Goal: Check status: Check status

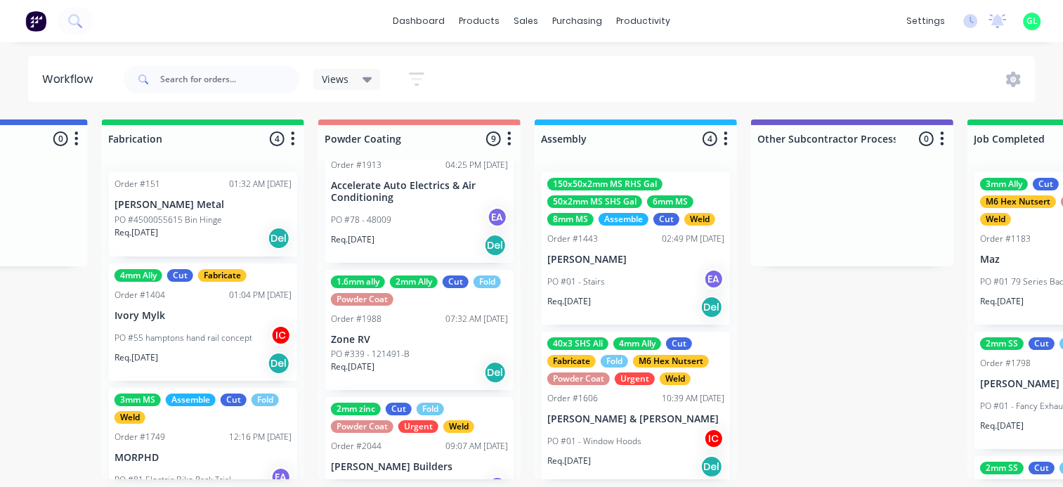
scroll to position [141, 0]
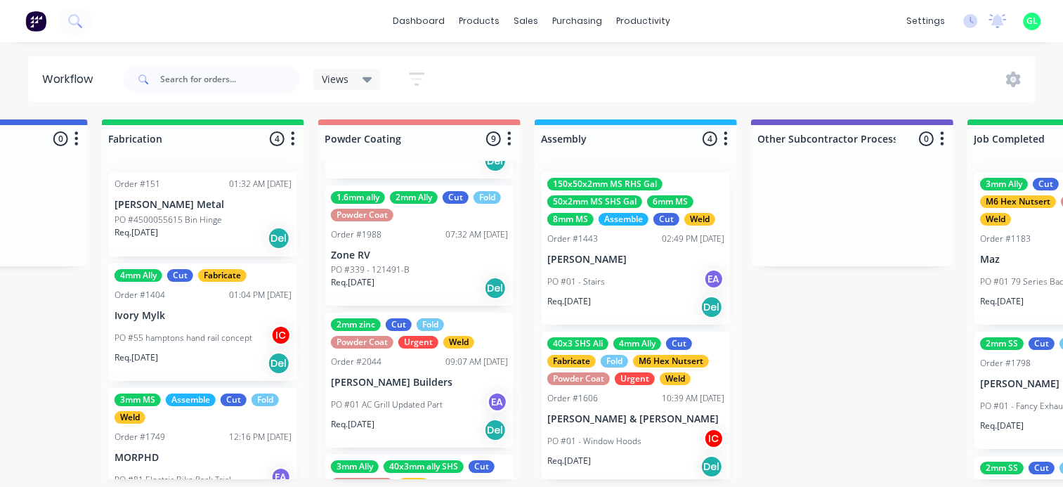
click at [405, 258] on p "Zone RV" at bounding box center [419, 255] width 177 height 12
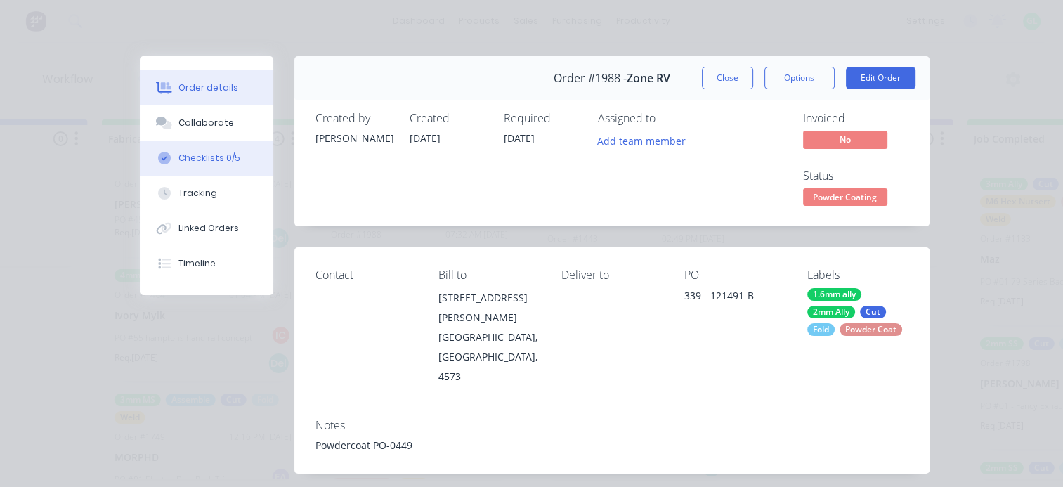
click at [187, 157] on div "Checklists 0/5" at bounding box center [210, 158] width 62 height 13
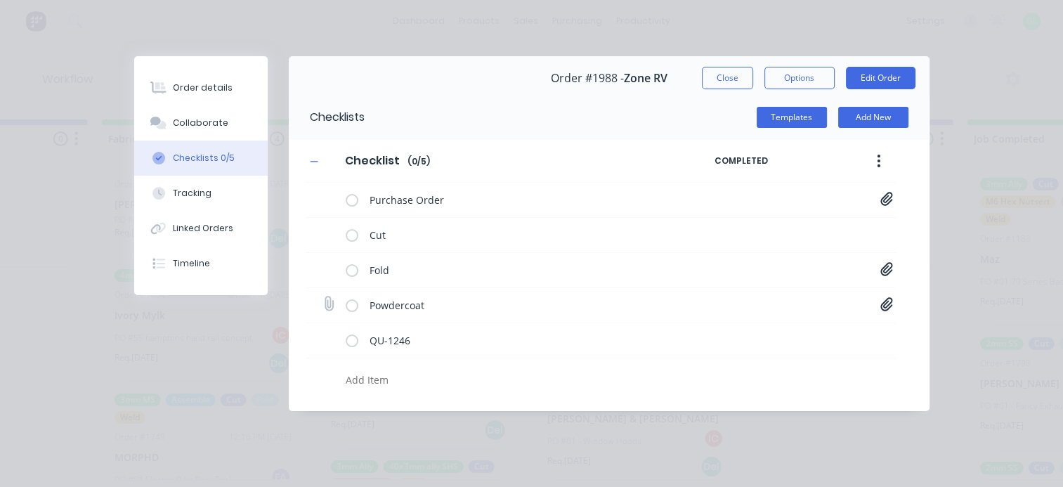
click at [881, 304] on icon at bounding box center [887, 303] width 12 height 13
click at [888, 265] on icon at bounding box center [887, 268] width 12 height 13
click at [739, 292] on link "20001707-A.PDF" at bounding box center [774, 299] width 164 height 15
click at [756, 327] on link "20001708-A.PDF" at bounding box center [774, 323] width 164 height 15
click at [720, 346] on link "20001721-A.PDF" at bounding box center [774, 346] width 164 height 15
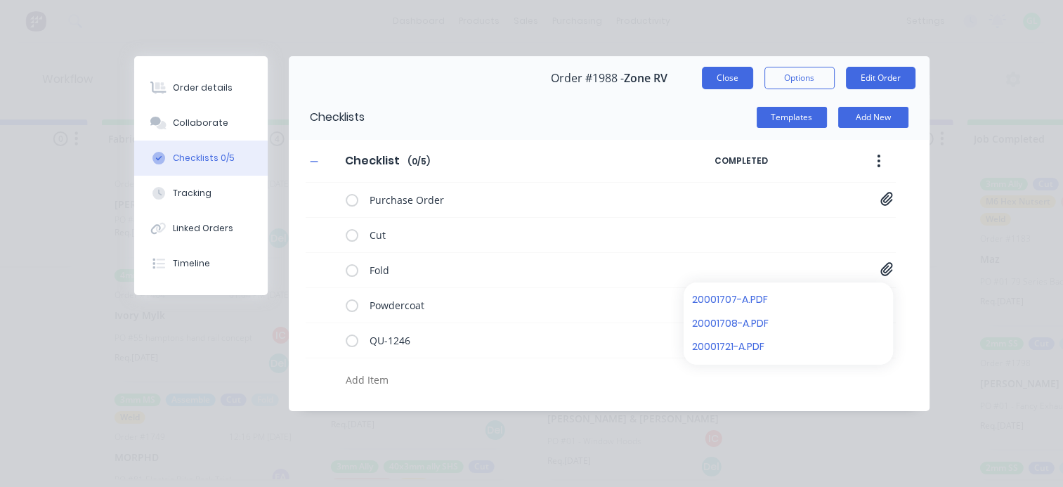
click at [723, 73] on button "Close" at bounding box center [727, 78] width 51 height 22
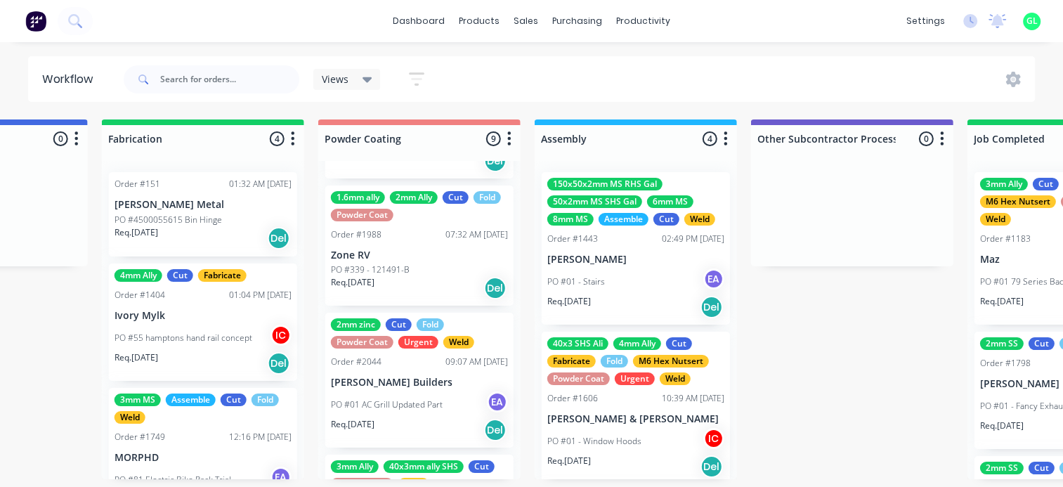
click at [431, 245] on div "1.6mm ally 2mm Ally Cut Fold Powder Coat Order #1988 07:32 AM [DATE] Zone RV PO…" at bounding box center [419, 246] width 188 height 121
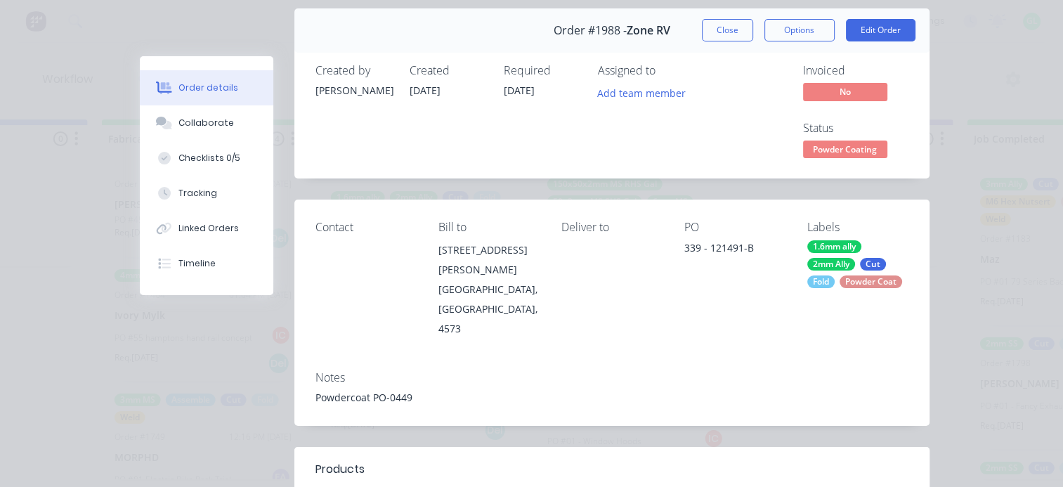
scroll to position [0, 0]
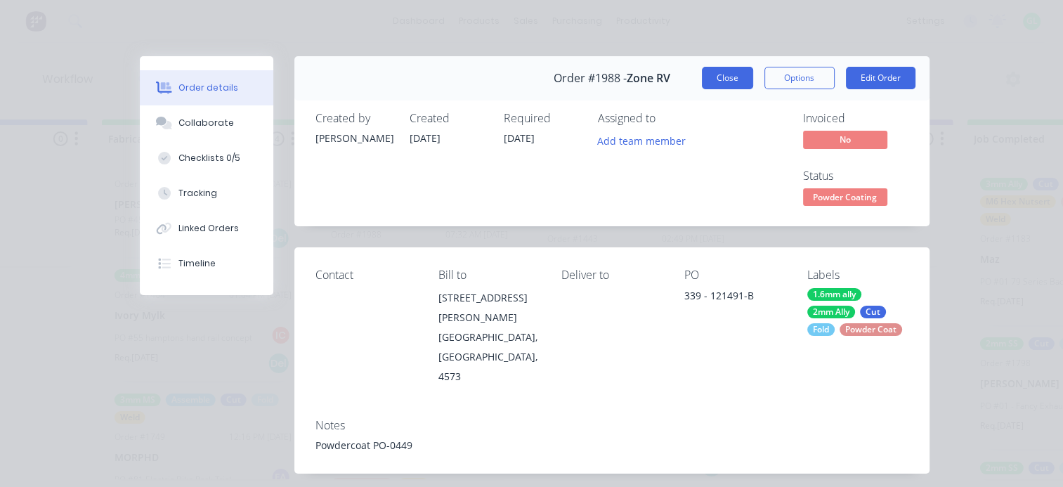
click at [709, 72] on button "Close" at bounding box center [727, 78] width 51 height 22
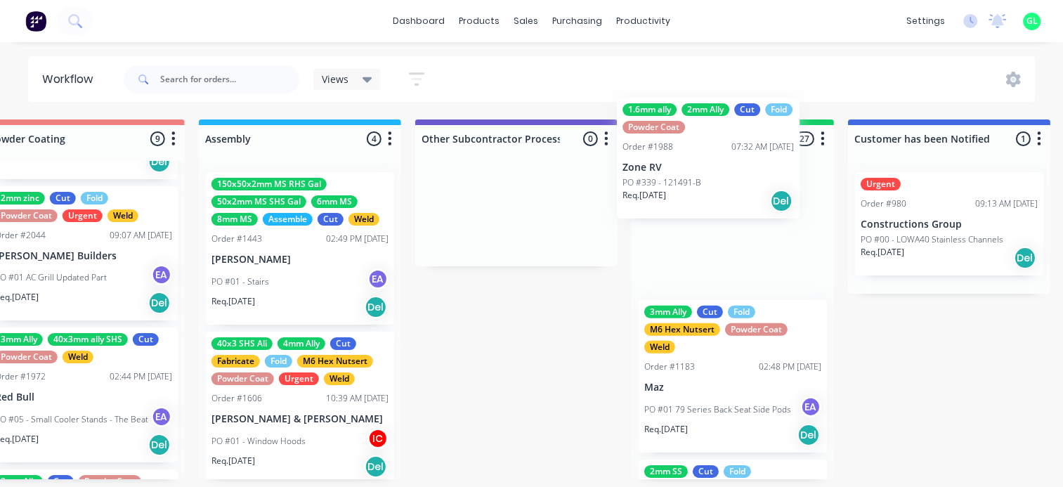
scroll to position [0, 3993]
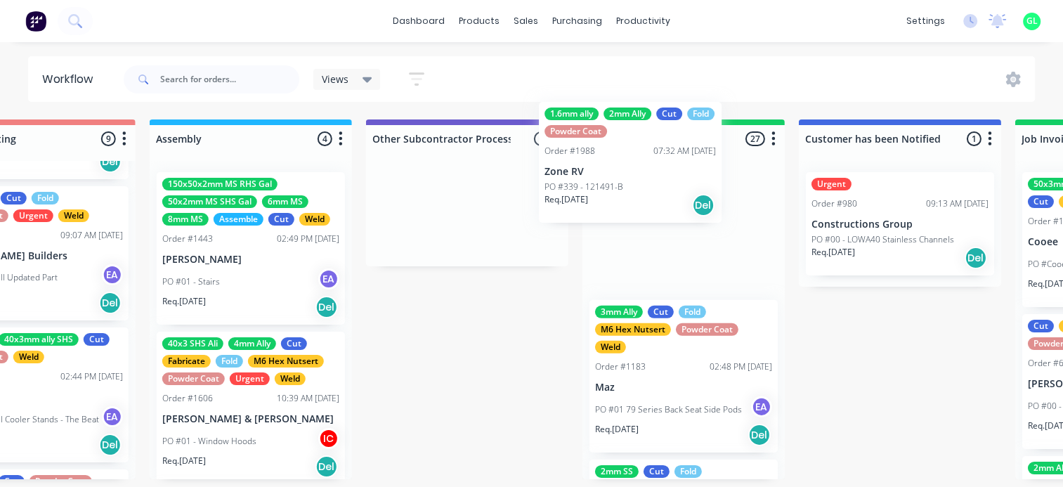
drag, startPoint x: 403, startPoint y: 239, endPoint x: 632, endPoint y: 177, distance: 238.0
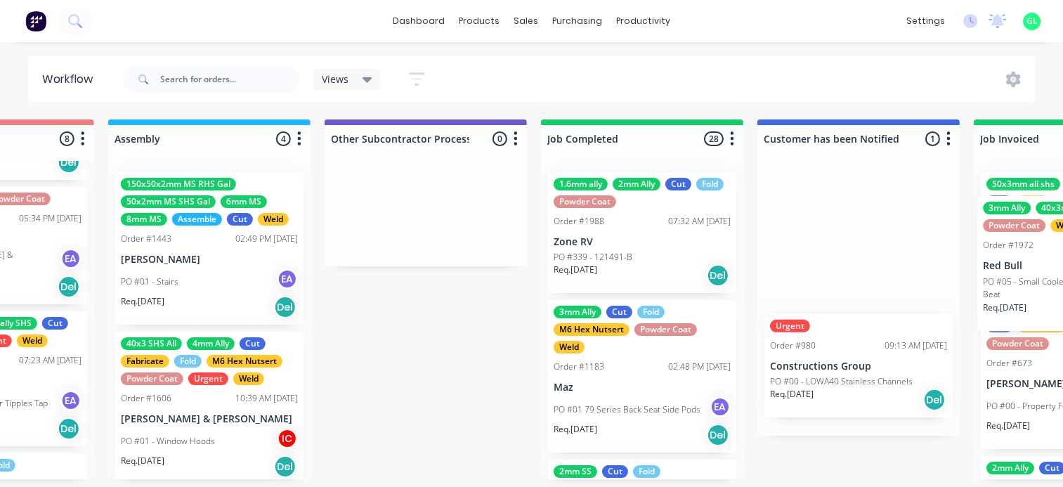
scroll to position [0, 4080]
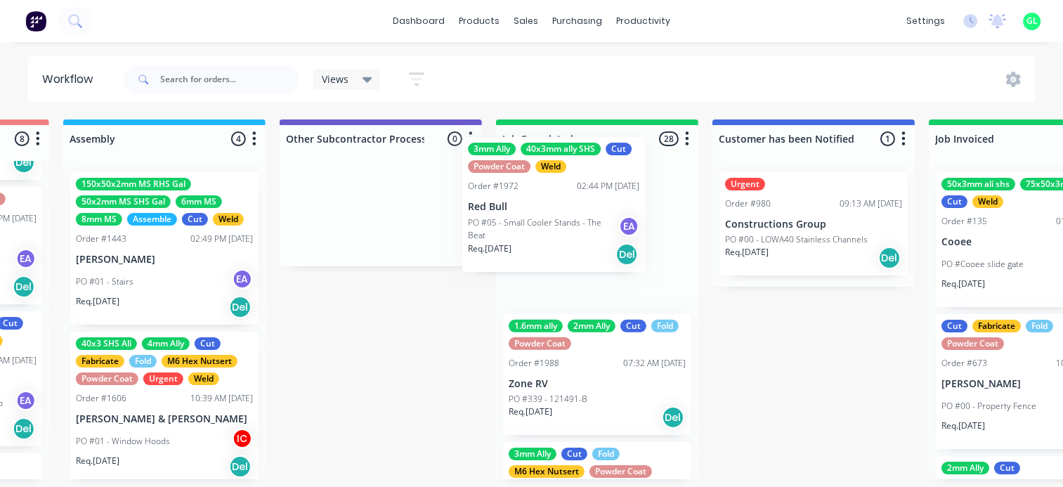
drag, startPoint x: 439, startPoint y: 266, endPoint x: 585, endPoint y: 219, distance: 153.6
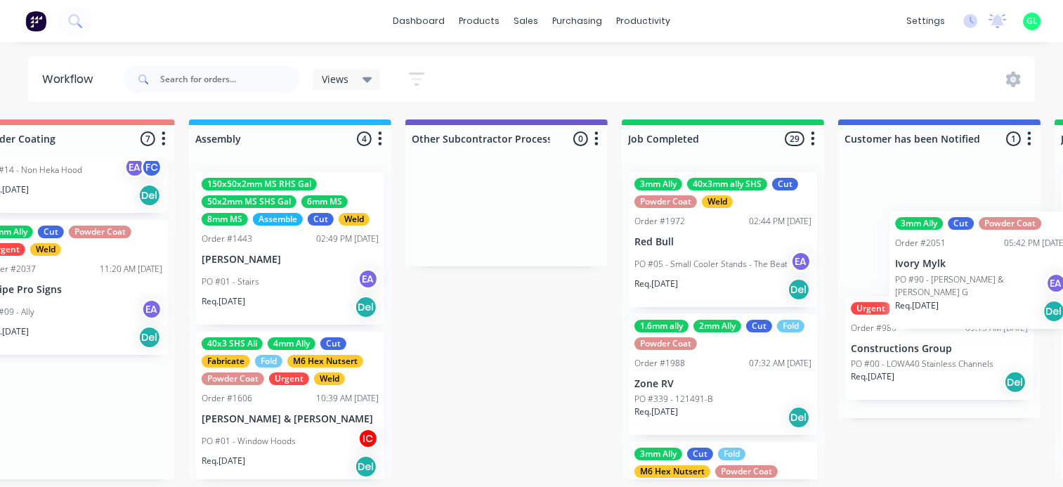
scroll to position [3, 4017]
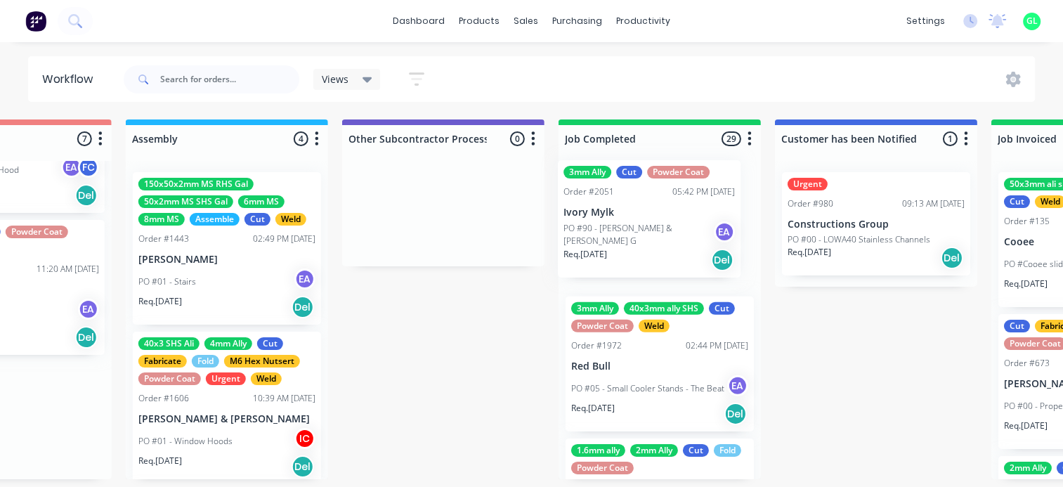
drag, startPoint x: 347, startPoint y: 292, endPoint x: 655, endPoint y: 224, distance: 315.3
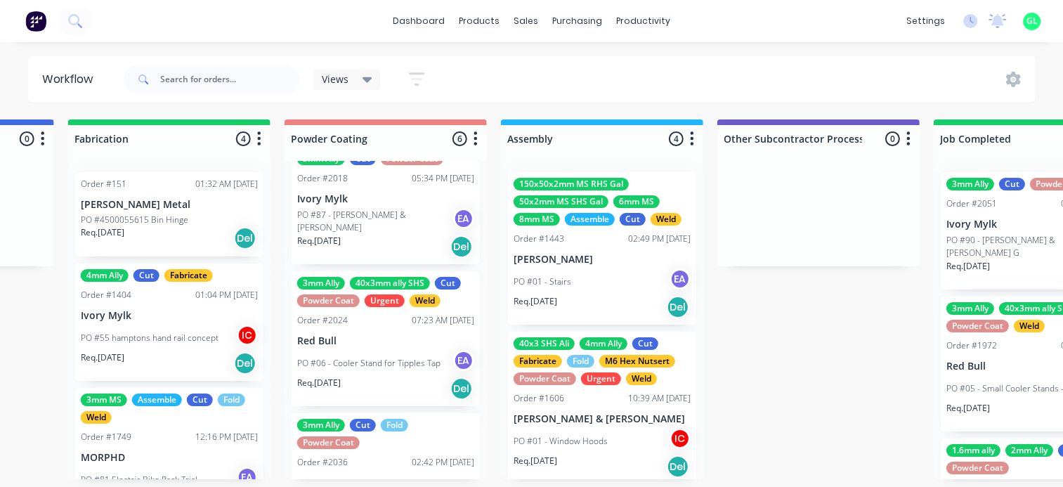
scroll to position [461, 0]
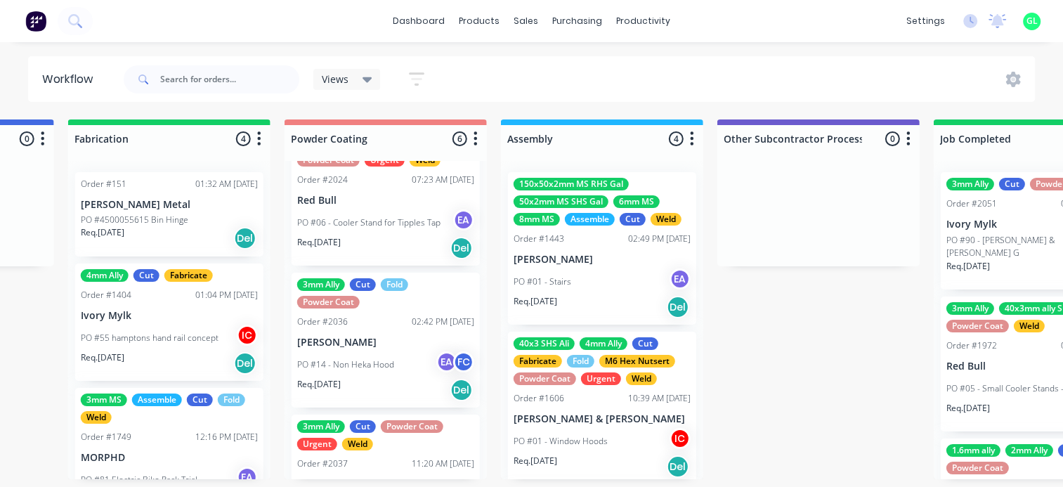
click at [370, 338] on p "[PERSON_NAME]" at bounding box center [385, 343] width 177 height 12
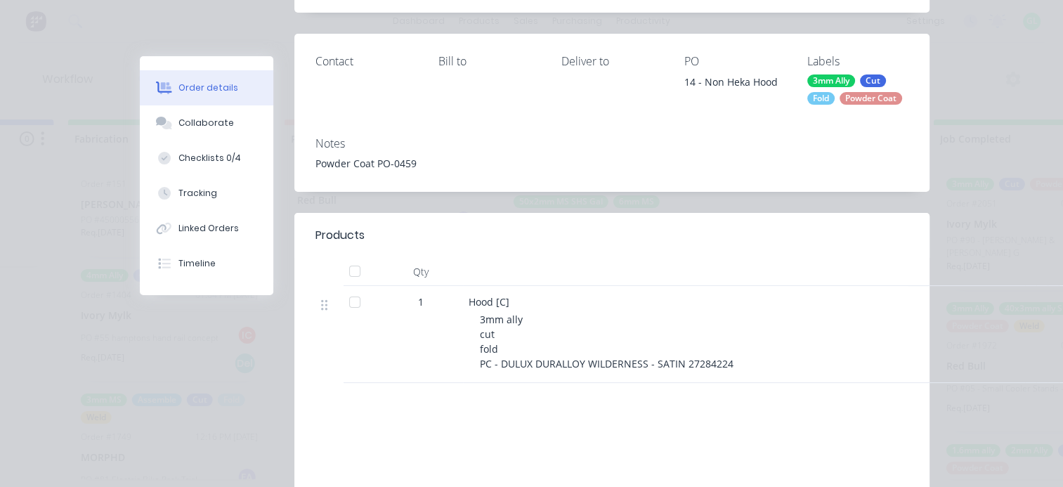
scroll to position [281, 0]
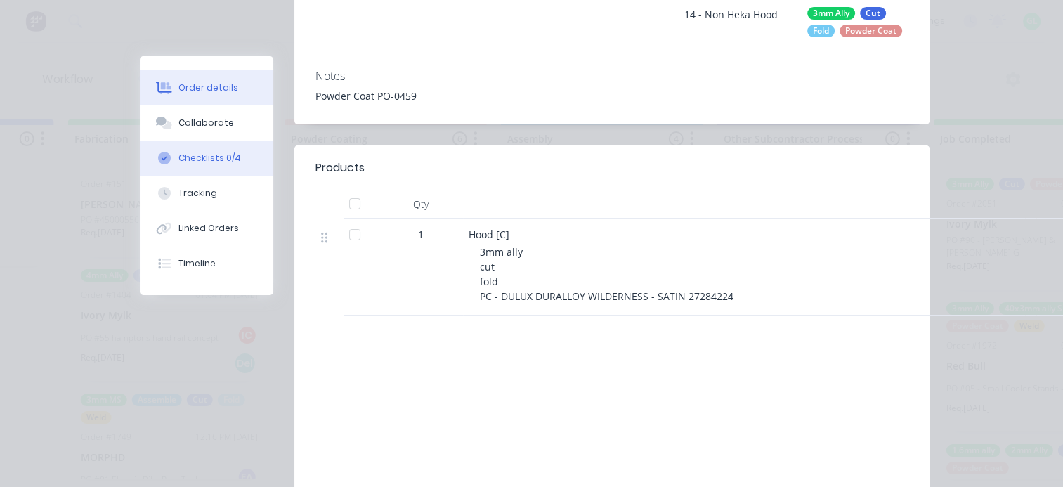
click at [216, 154] on div "Checklists 0/4" at bounding box center [210, 158] width 63 height 13
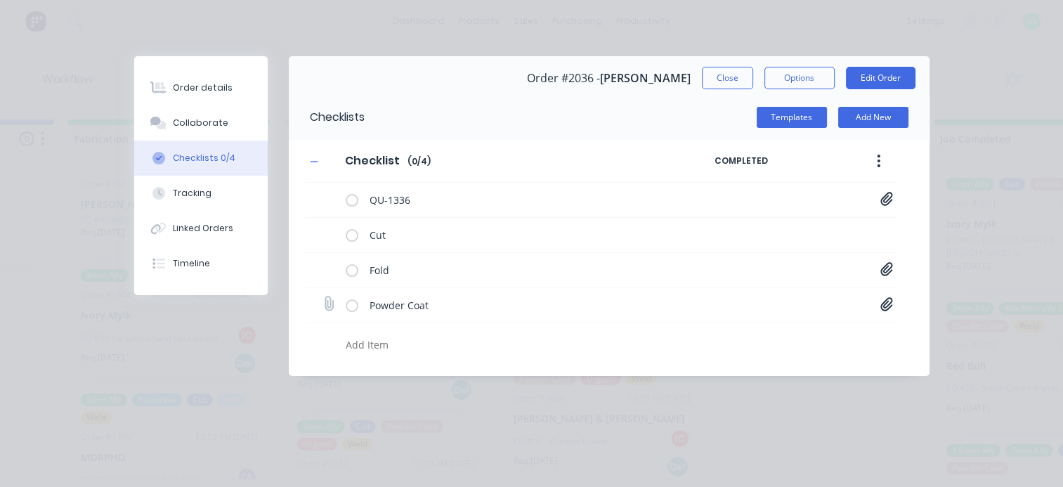
scroll to position [0, 0]
click at [890, 270] on icon at bounding box center [887, 269] width 13 height 14
click at [740, 297] on link "Hood[C].PDF" at bounding box center [774, 299] width 164 height 15
drag, startPoint x: 734, startPoint y: 74, endPoint x: 727, endPoint y: 80, distance: 8.9
click at [733, 76] on button "Close" at bounding box center [727, 78] width 51 height 22
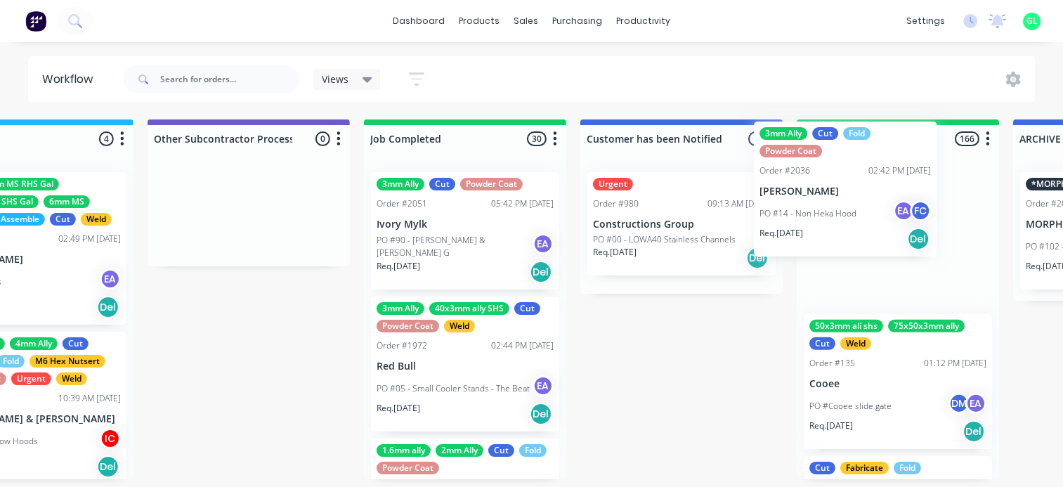
scroll to position [3, 4220]
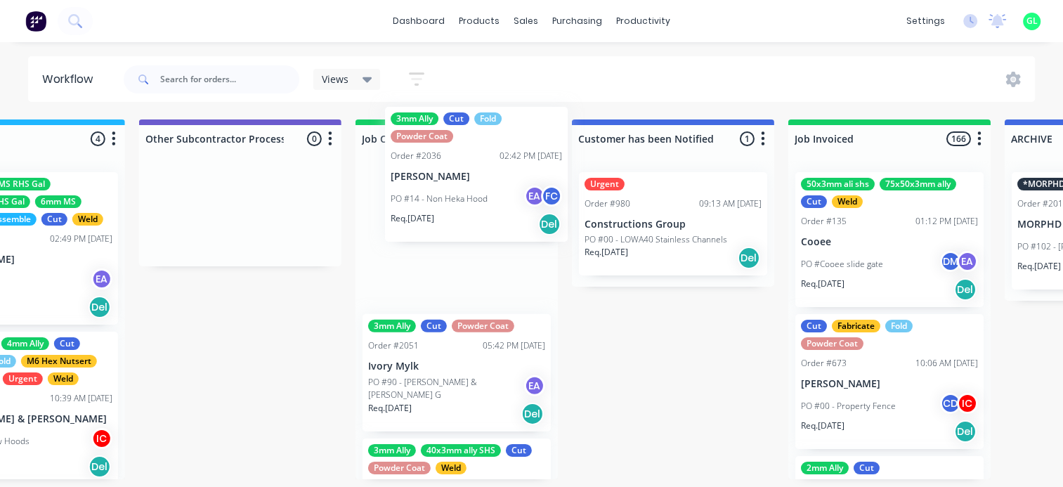
drag, startPoint x: 361, startPoint y: 338, endPoint x: 455, endPoint y: 211, distance: 158.7
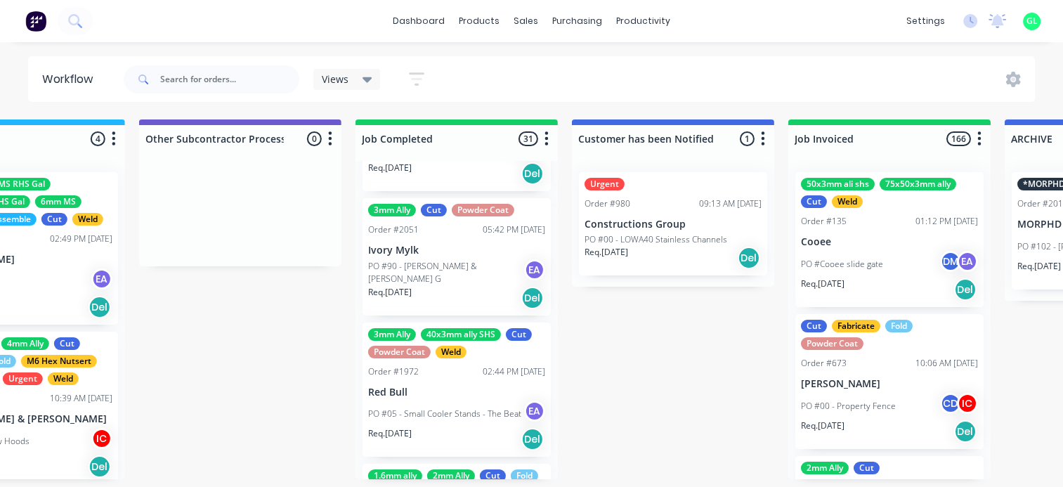
scroll to position [141, 0]
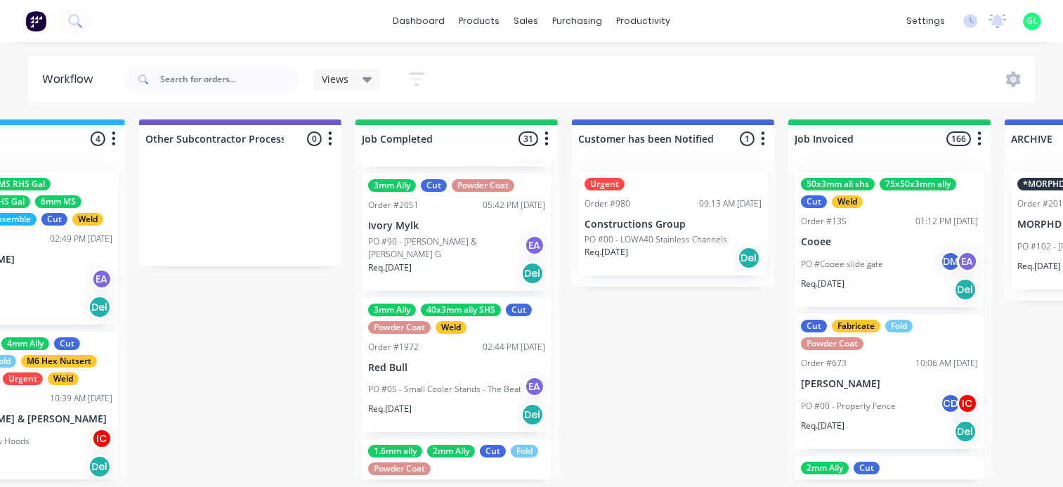
click at [464, 389] on p "PO #05 - Small Cooler Stands - The Beat" at bounding box center [444, 389] width 153 height 13
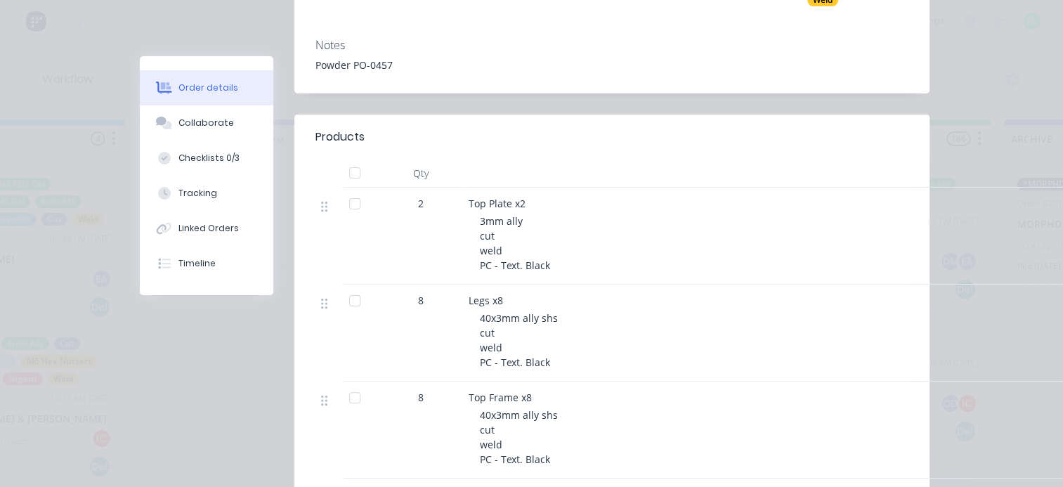
scroll to position [281, 0]
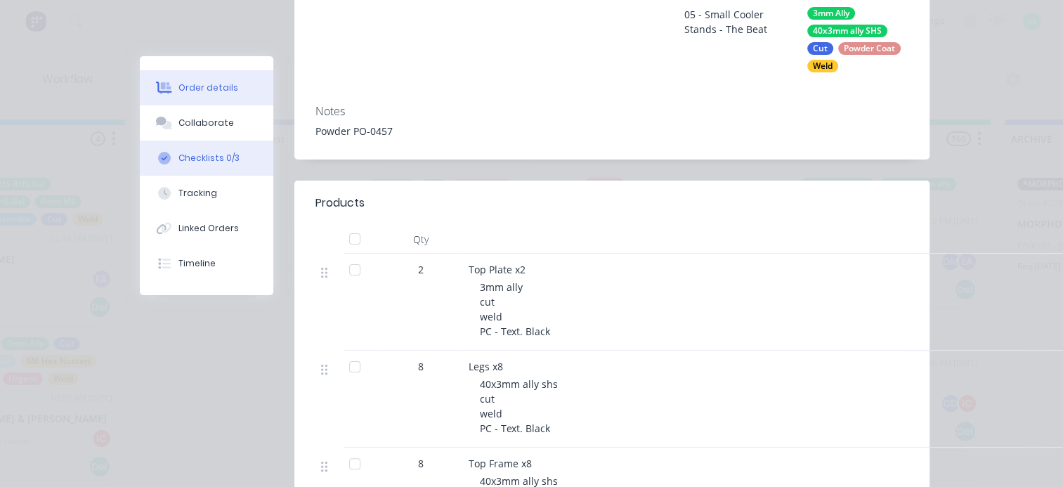
click at [205, 160] on div "Checklists 0/3" at bounding box center [209, 158] width 61 height 13
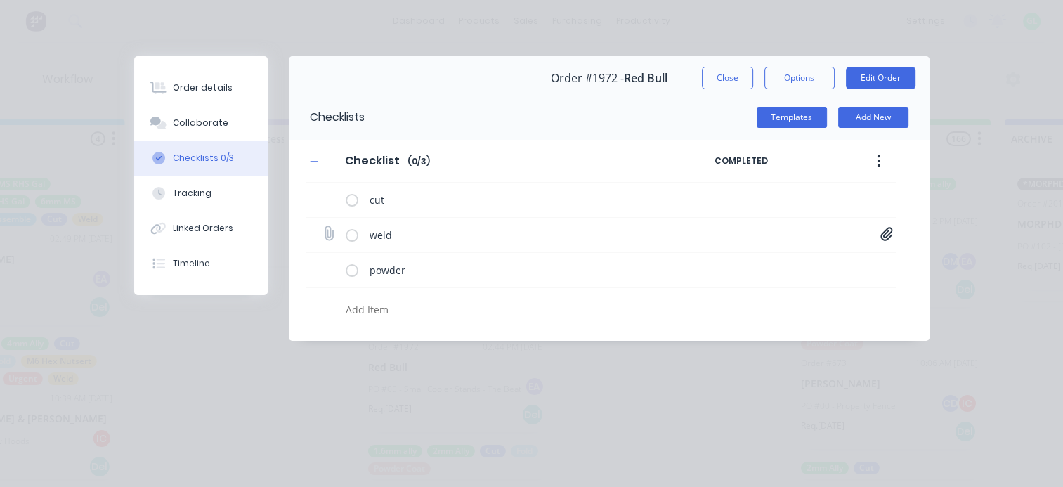
click at [888, 231] on icon at bounding box center [887, 234] width 13 height 14
click at [744, 261] on link "Small Cooler Stand[A].PDF" at bounding box center [774, 264] width 164 height 15
click at [718, 74] on button "Close" at bounding box center [727, 78] width 51 height 22
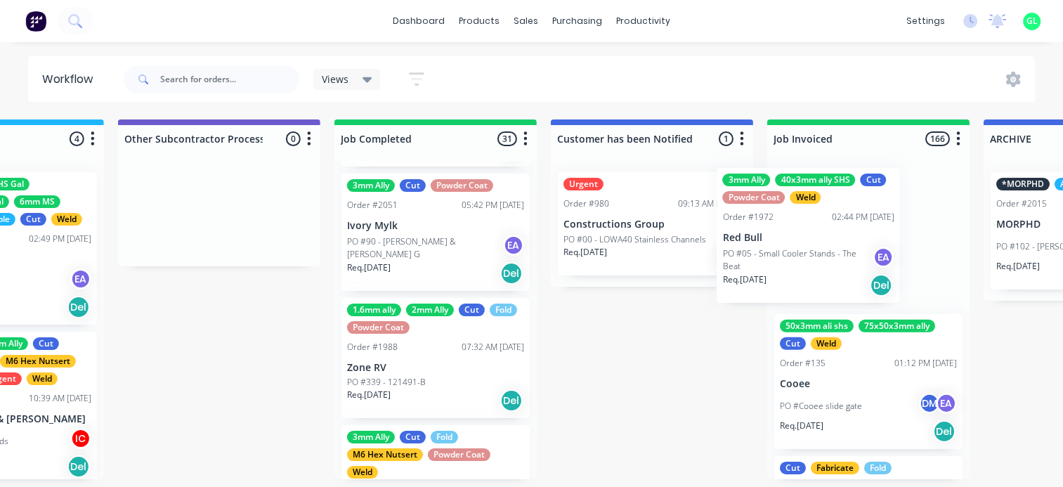
drag, startPoint x: 401, startPoint y: 377, endPoint x: 774, endPoint y: 231, distance: 400.8
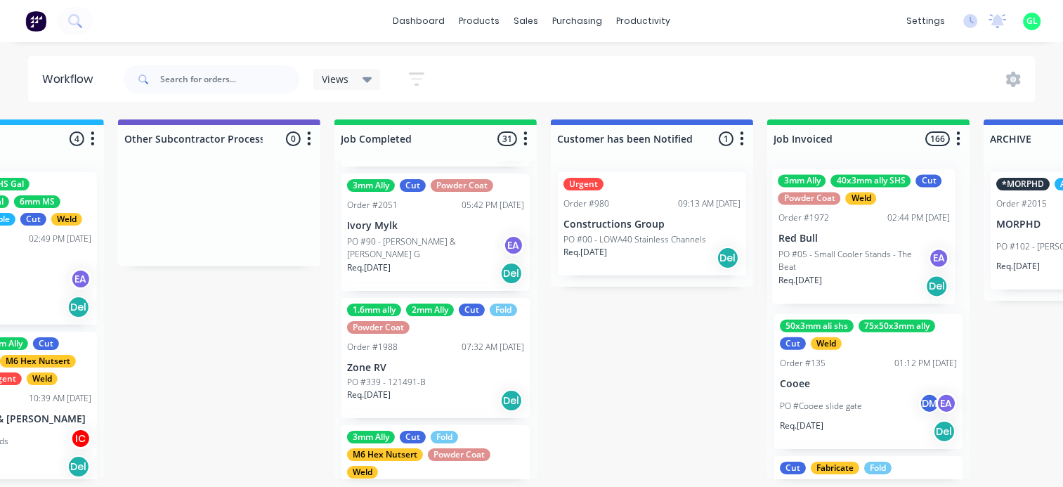
scroll to position [3, 4243]
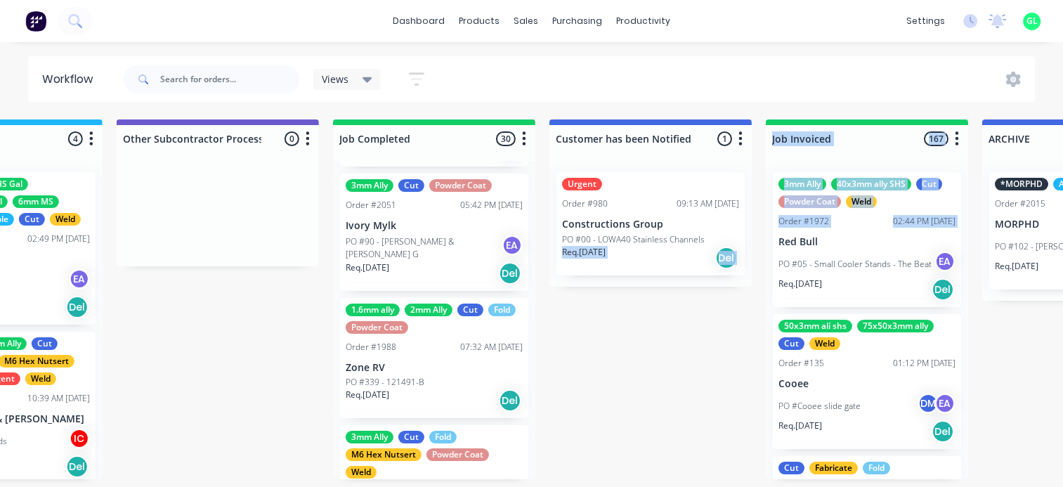
drag, startPoint x: 770, startPoint y: 236, endPoint x: 736, endPoint y: 235, distance: 34.4
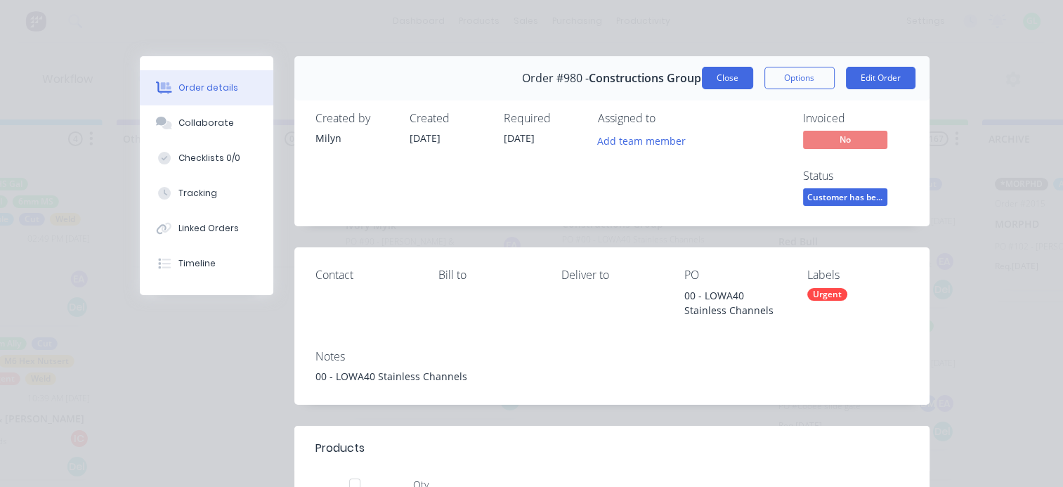
click at [722, 78] on button "Close" at bounding box center [727, 78] width 51 height 22
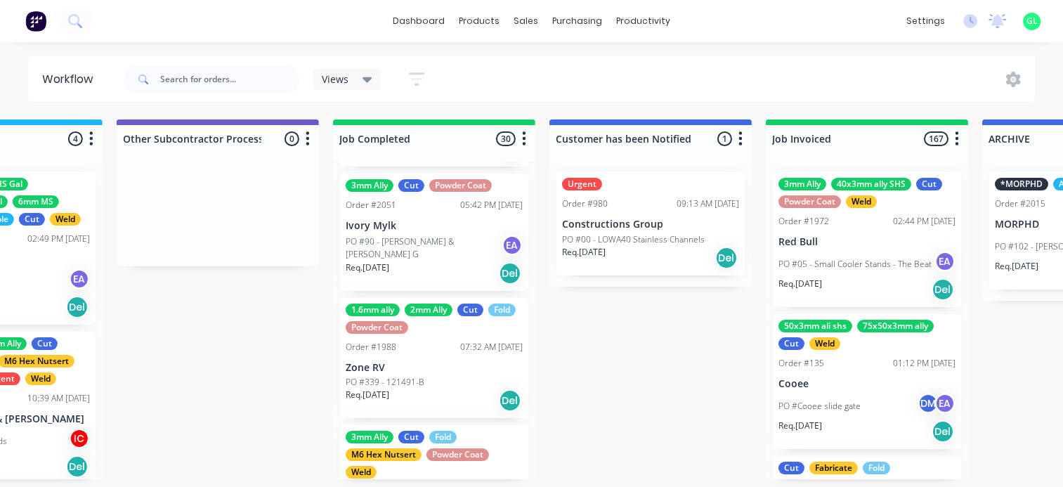
scroll to position [3, 4245]
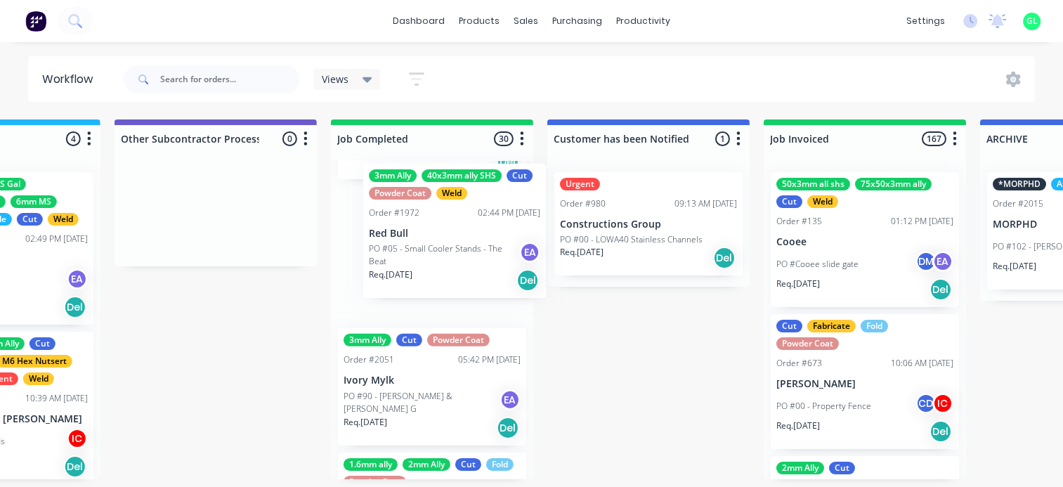
drag, startPoint x: 843, startPoint y: 275, endPoint x: 426, endPoint y: 272, distance: 416.8
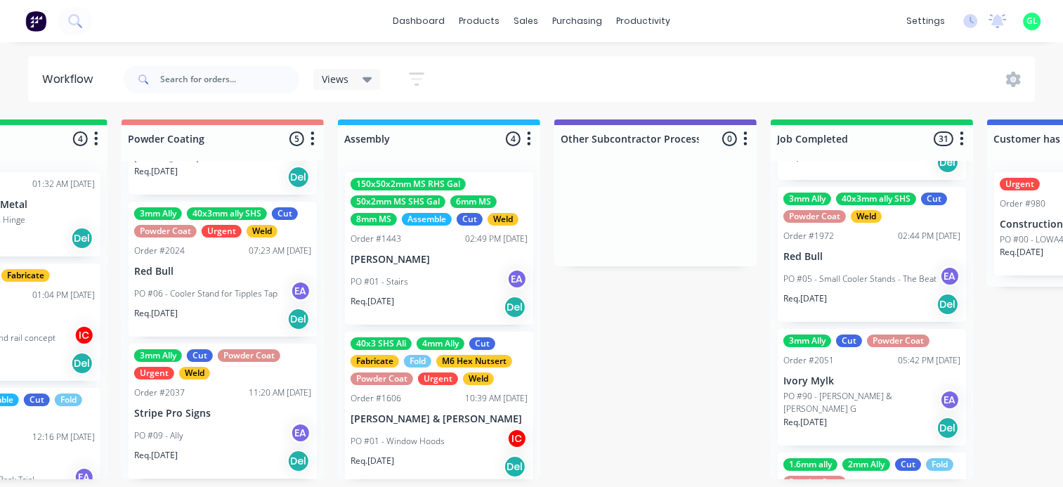
scroll to position [3, 3727]
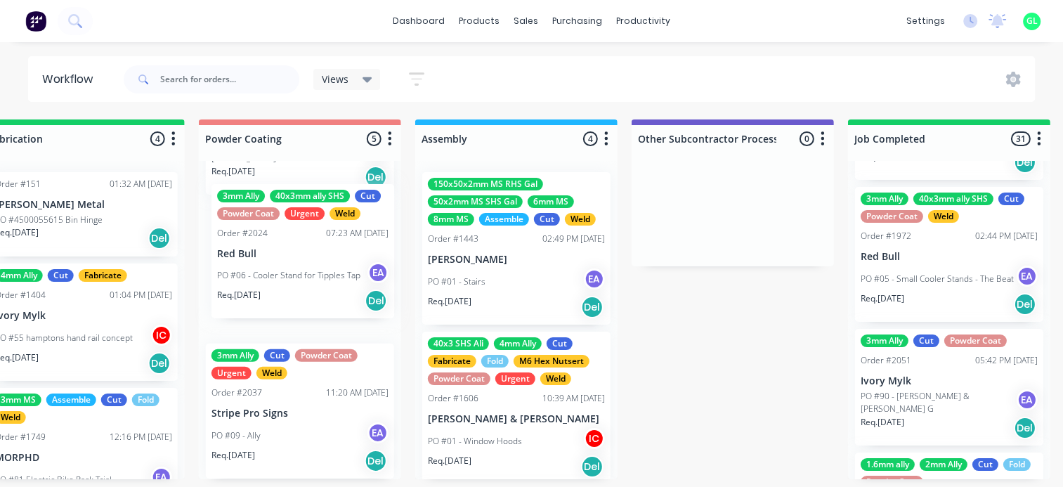
drag, startPoint x: 269, startPoint y: 270, endPoint x: 269, endPoint y: 253, distance: 16.9
click at [269, 253] on div "2mm Ally Cut Fold Powder Coat Order #1913 04:25 PM [DATE] Accelerate Auto Elect…" at bounding box center [300, 320] width 202 height 318
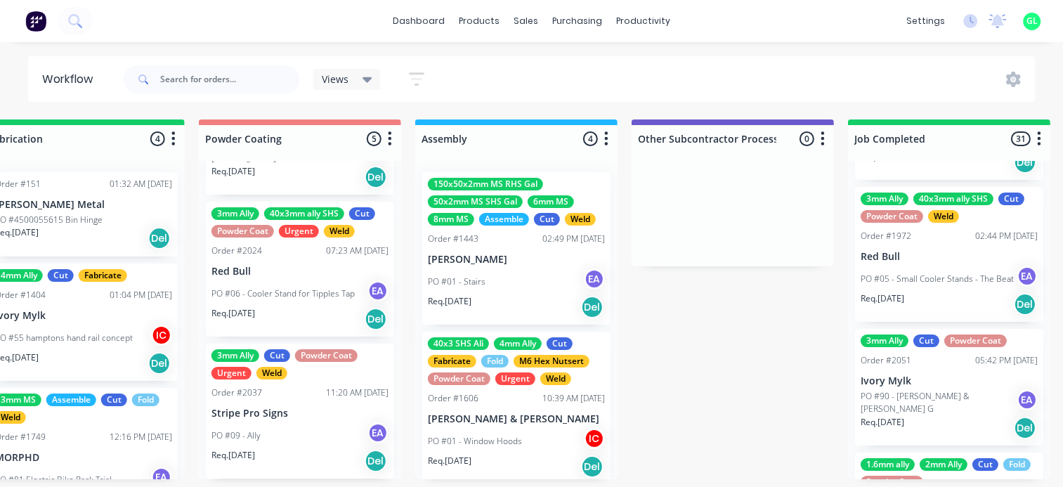
click at [278, 273] on p "Red Bull" at bounding box center [300, 272] width 177 height 12
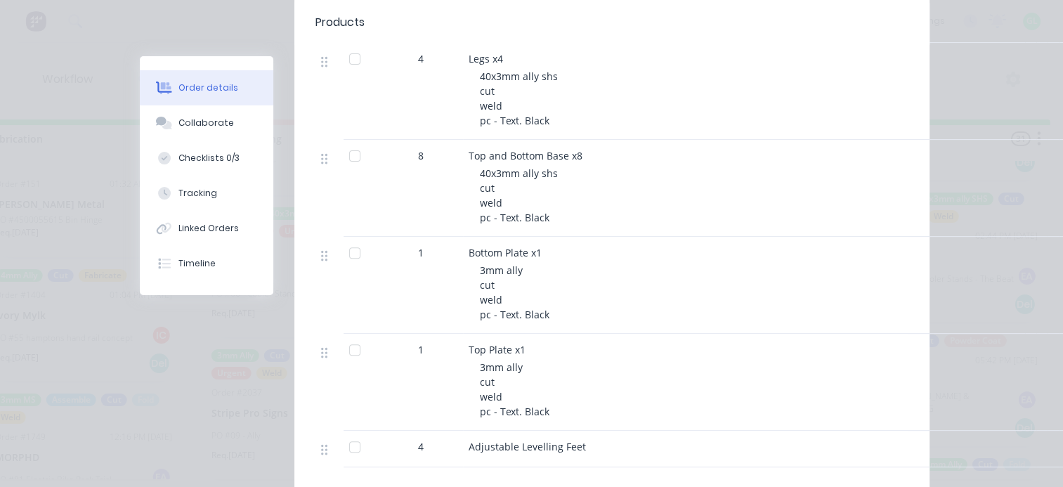
scroll to position [422, 0]
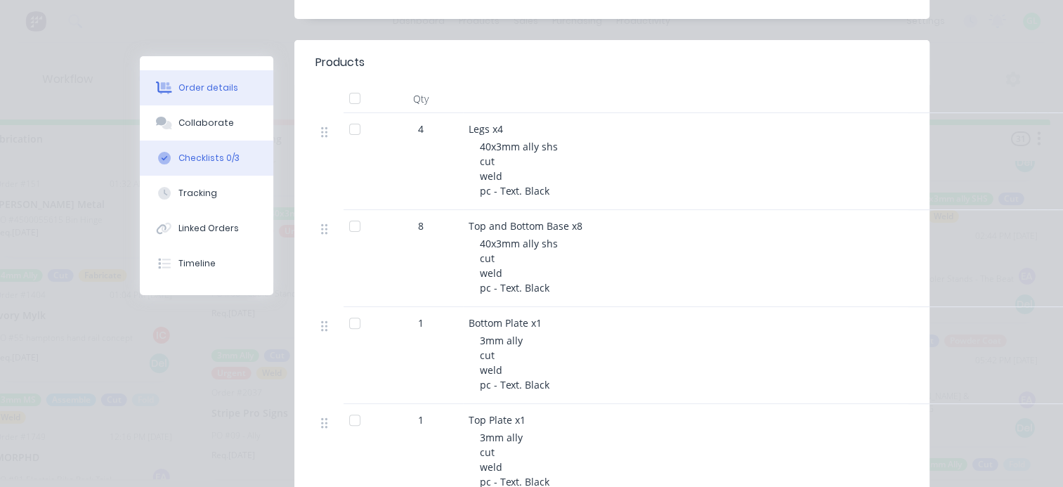
click at [195, 148] on button "Checklists 0/3" at bounding box center [207, 158] width 134 height 35
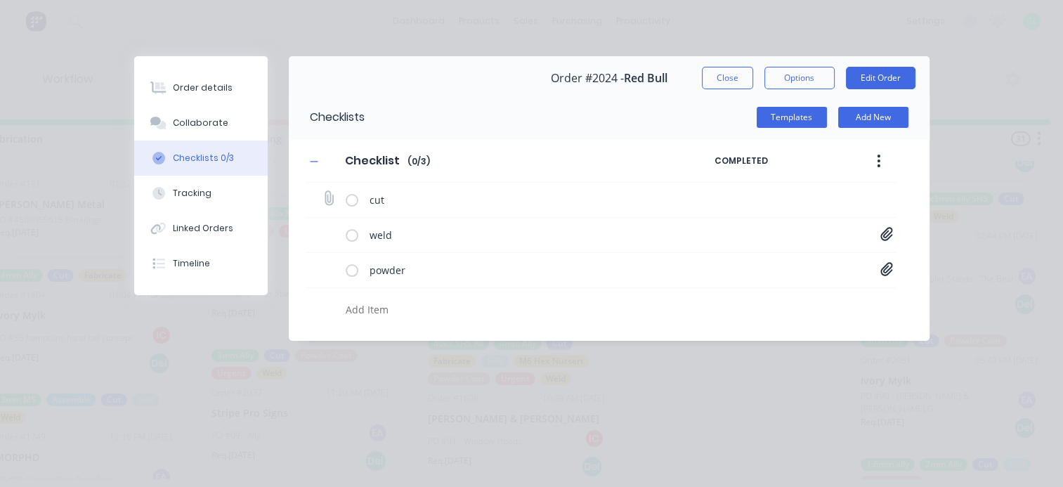
scroll to position [0, 0]
click at [886, 231] on icon at bounding box center [887, 234] width 13 height 14
click at [752, 269] on link "360 Cooler Stand[A].PDF" at bounding box center [774, 264] width 164 height 15
click at [713, 84] on button "Close" at bounding box center [727, 78] width 51 height 22
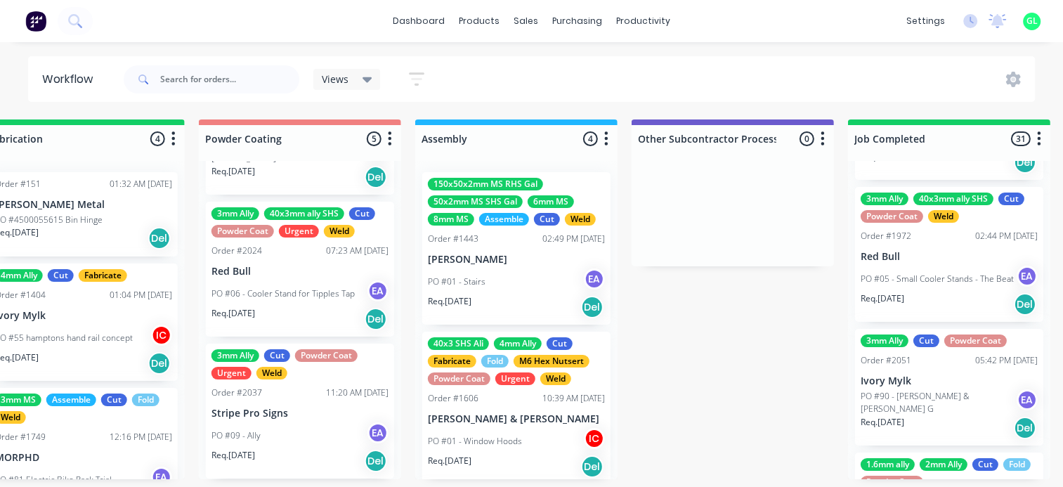
click at [294, 301] on div "PO #06 - Cooler Stand for Tipples Tap EA" at bounding box center [300, 293] width 177 height 27
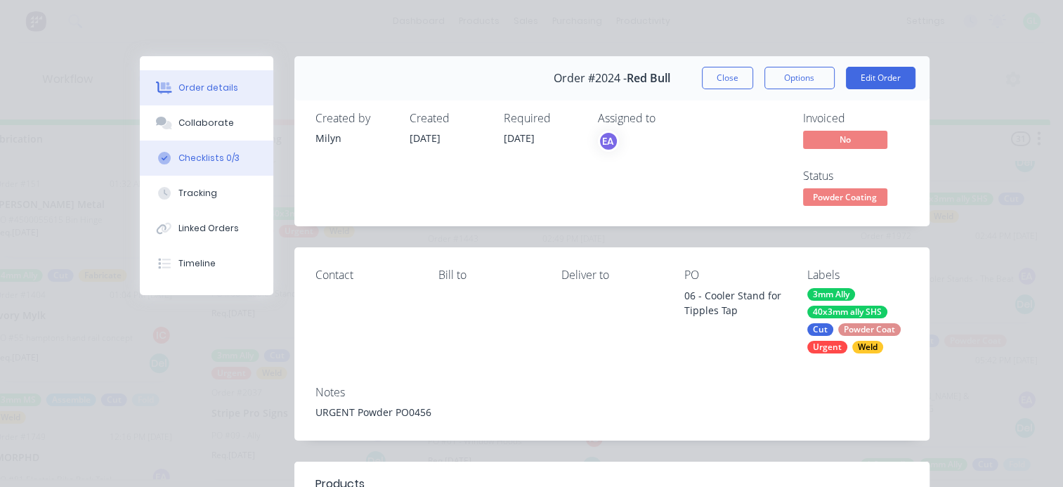
click at [191, 149] on button "Checklists 0/3" at bounding box center [207, 158] width 134 height 35
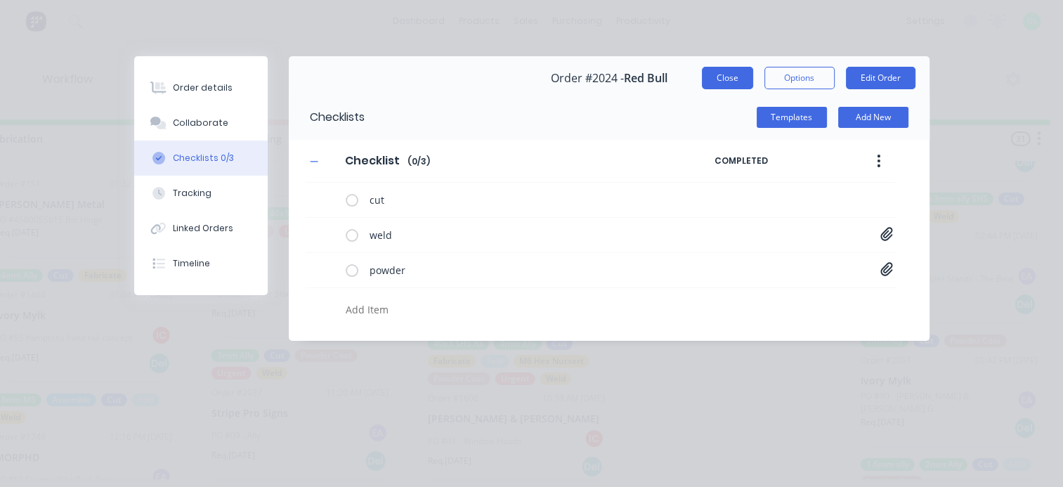
click at [710, 70] on button "Close" at bounding box center [727, 78] width 51 height 22
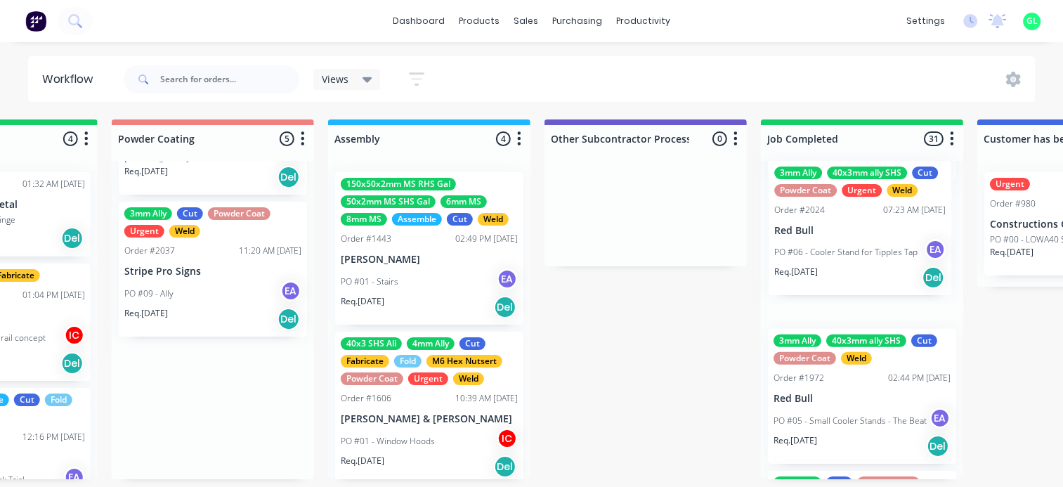
drag, startPoint x: 298, startPoint y: 267, endPoint x: 874, endPoint y: 232, distance: 576.6
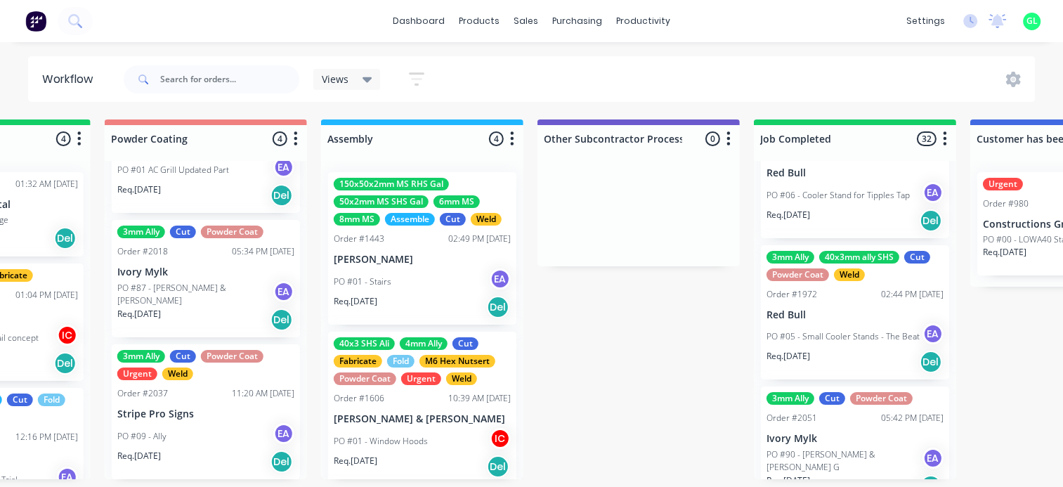
scroll to position [281, 0]
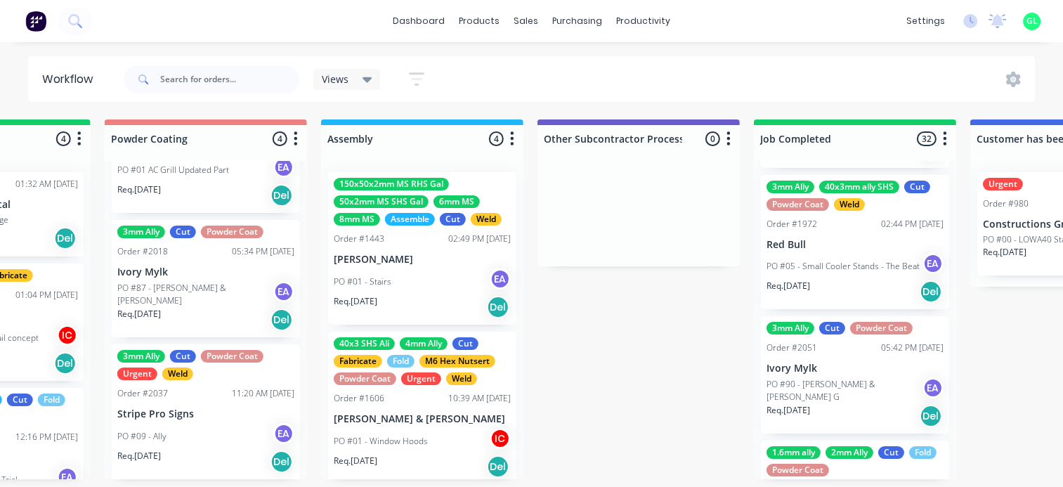
click at [146, 306] on div "EA [PERSON_NAME]" at bounding box center [213, 327] width 211 height 42
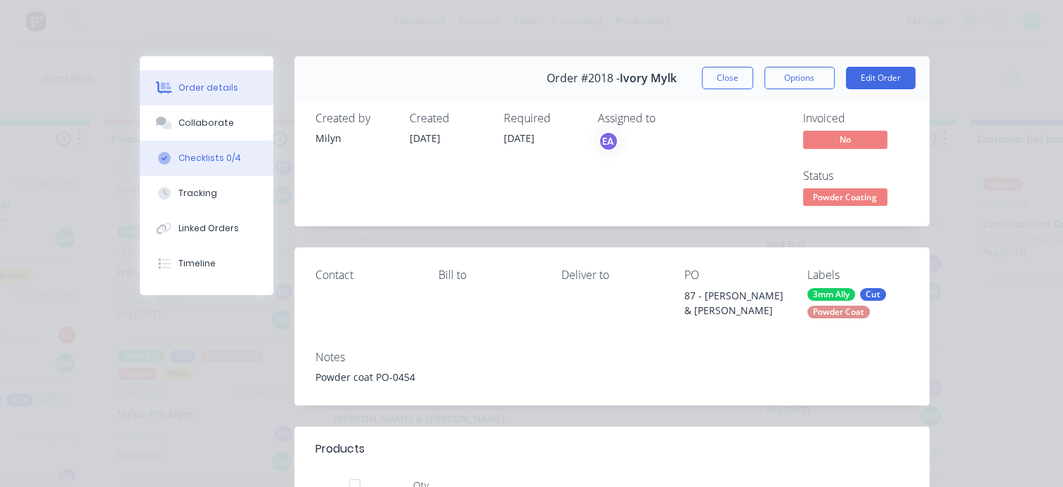
click at [228, 148] on button "Checklists 0/4" at bounding box center [207, 158] width 134 height 35
type textarea "x"
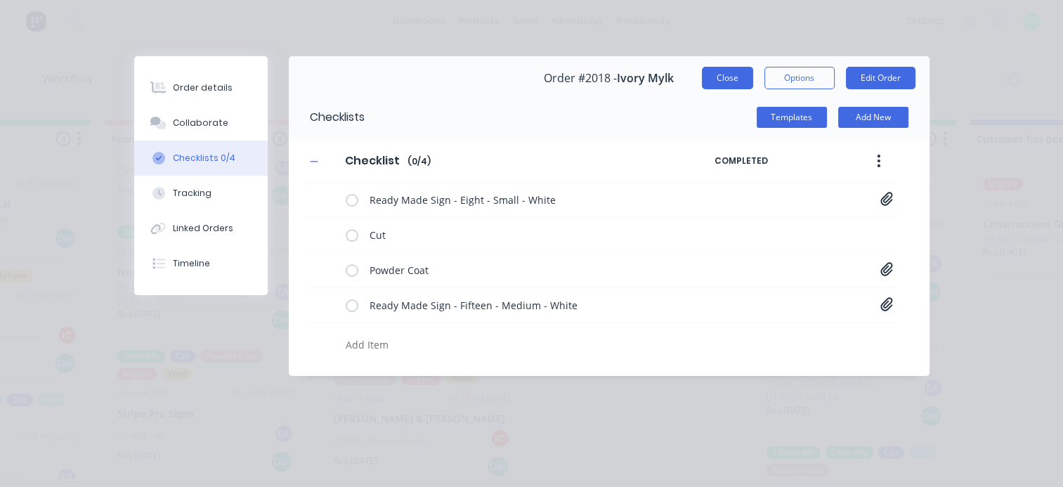
click at [716, 73] on button "Close" at bounding box center [727, 78] width 51 height 22
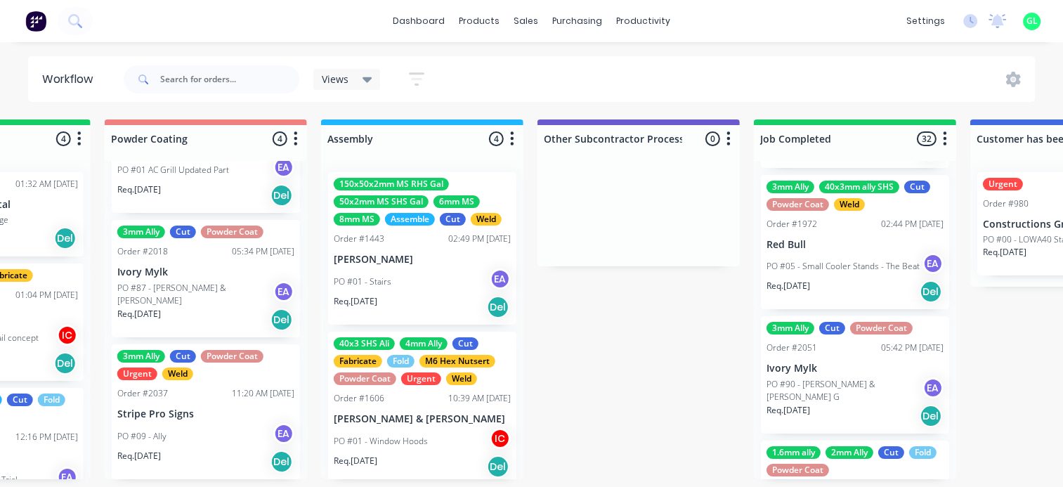
click at [834, 377] on div "PO #90 - [PERSON_NAME] & [PERSON_NAME] G EA" at bounding box center [855, 390] width 177 height 27
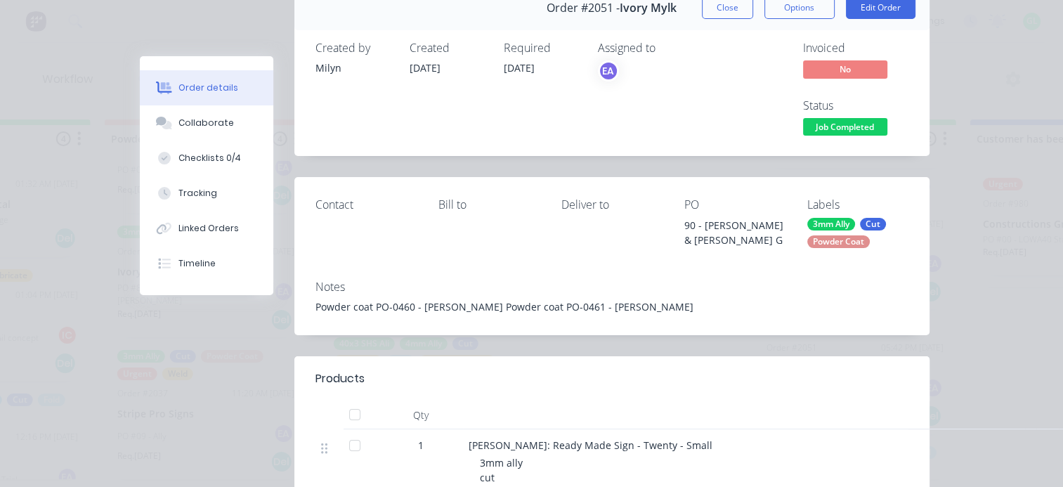
scroll to position [0, 0]
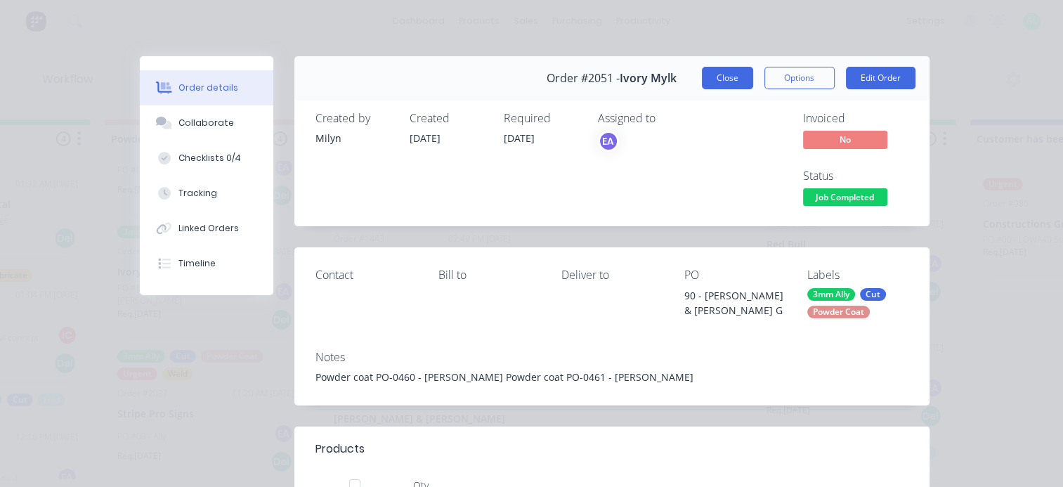
click at [723, 79] on button "Close" at bounding box center [727, 78] width 51 height 22
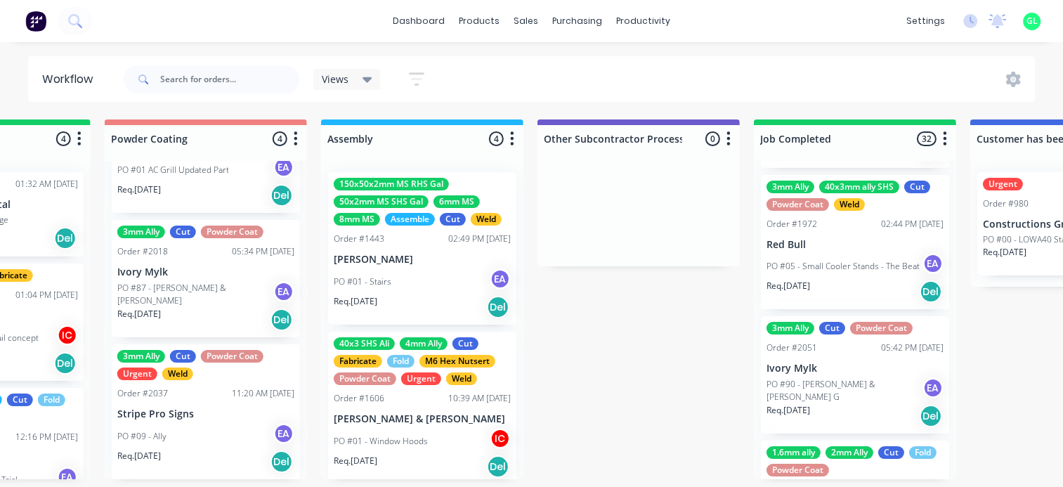
scroll to position [492, 0]
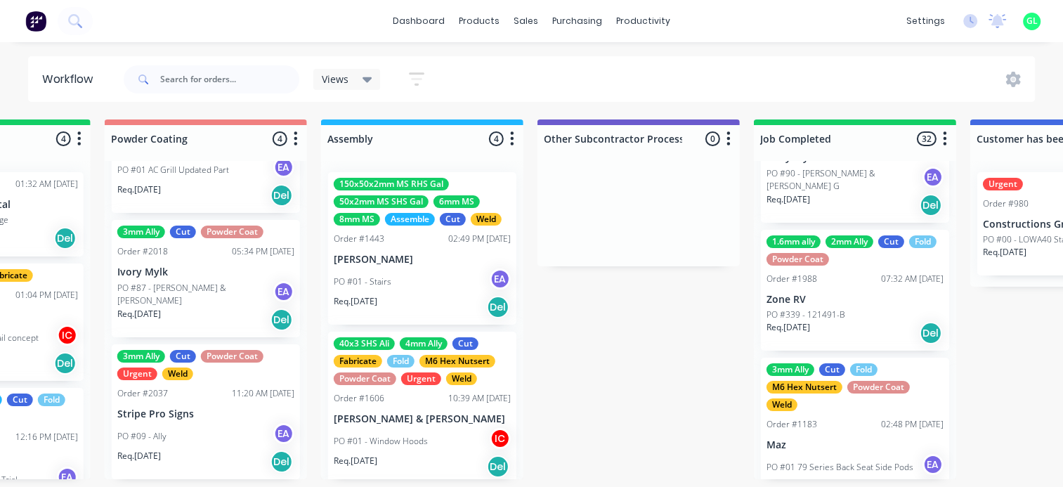
click at [820, 299] on p "Zone RV" at bounding box center [855, 300] width 177 height 12
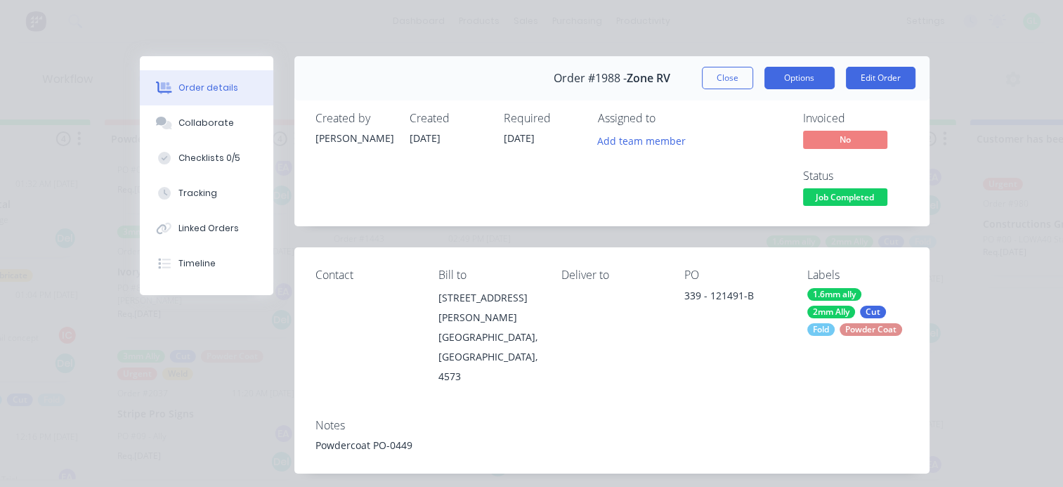
click at [775, 81] on button "Options" at bounding box center [800, 78] width 70 height 22
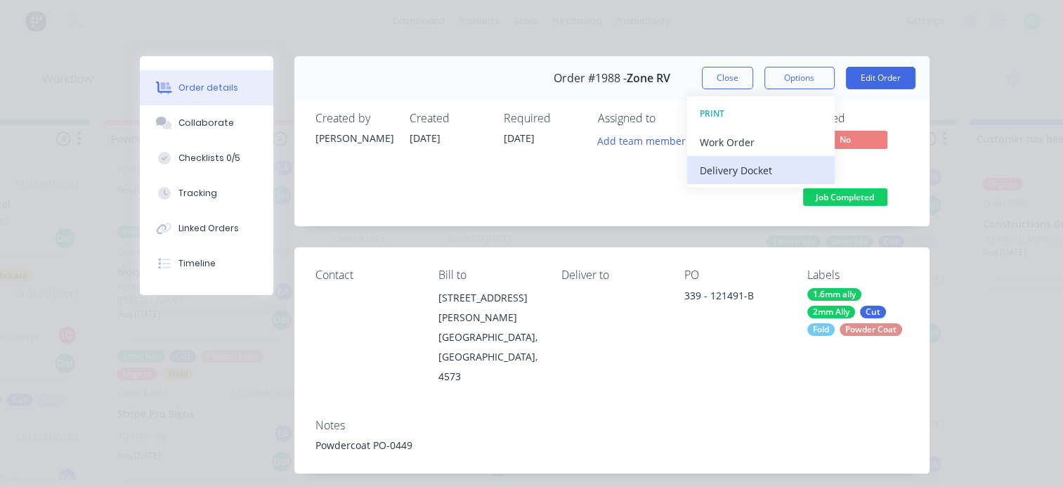
click at [746, 160] on div "Delivery Docket" at bounding box center [761, 170] width 122 height 20
click at [742, 166] on div "Standard" at bounding box center [761, 170] width 122 height 20
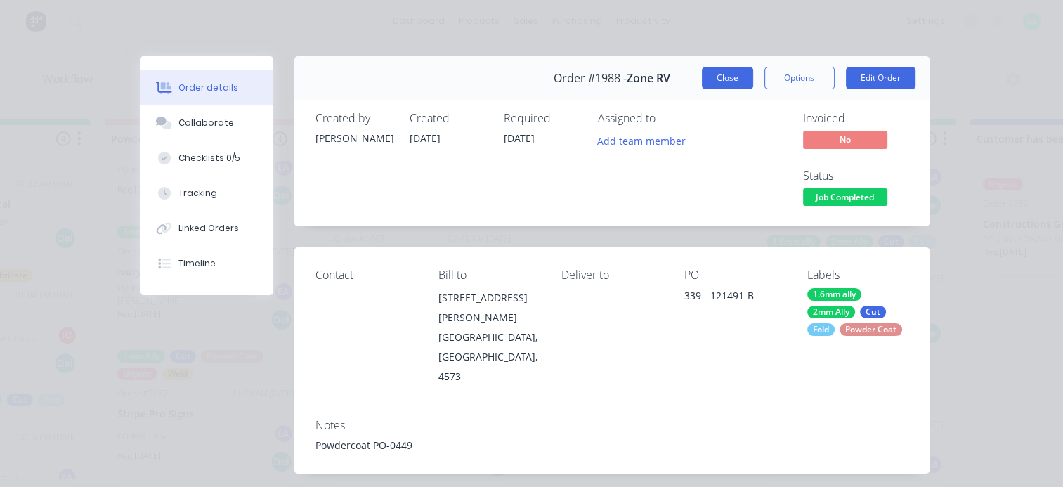
click at [713, 79] on button "Close" at bounding box center [727, 78] width 51 height 22
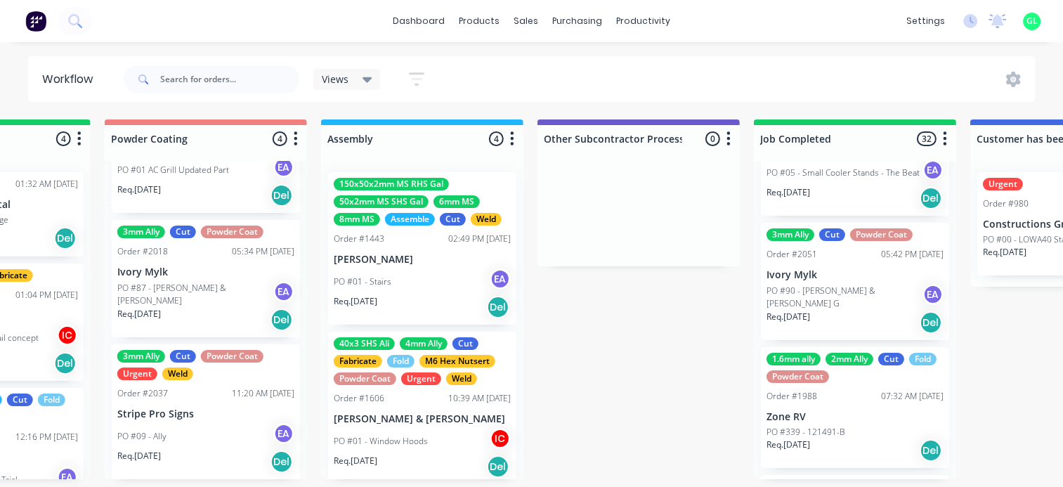
scroll to position [351, 0]
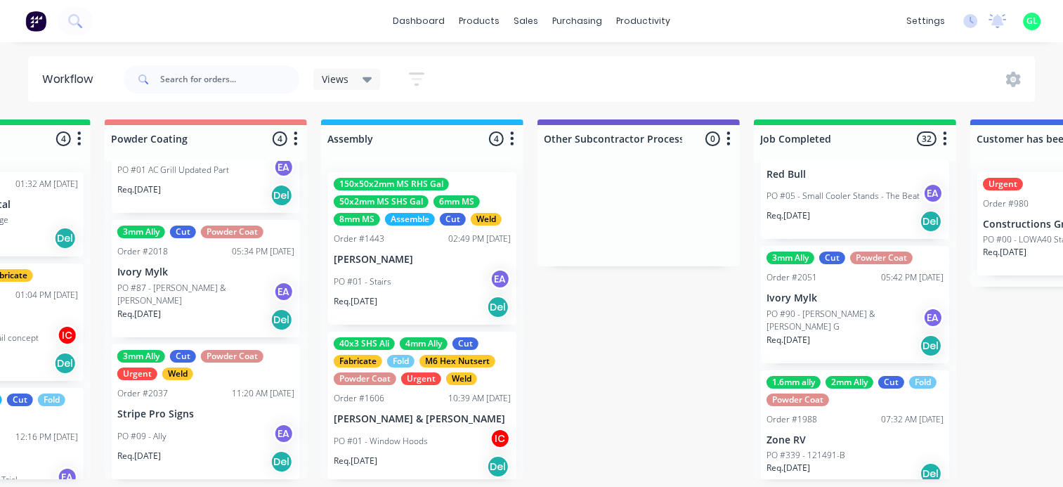
click at [839, 312] on p "PO #90 - [PERSON_NAME] & [PERSON_NAME] G" at bounding box center [845, 320] width 156 height 25
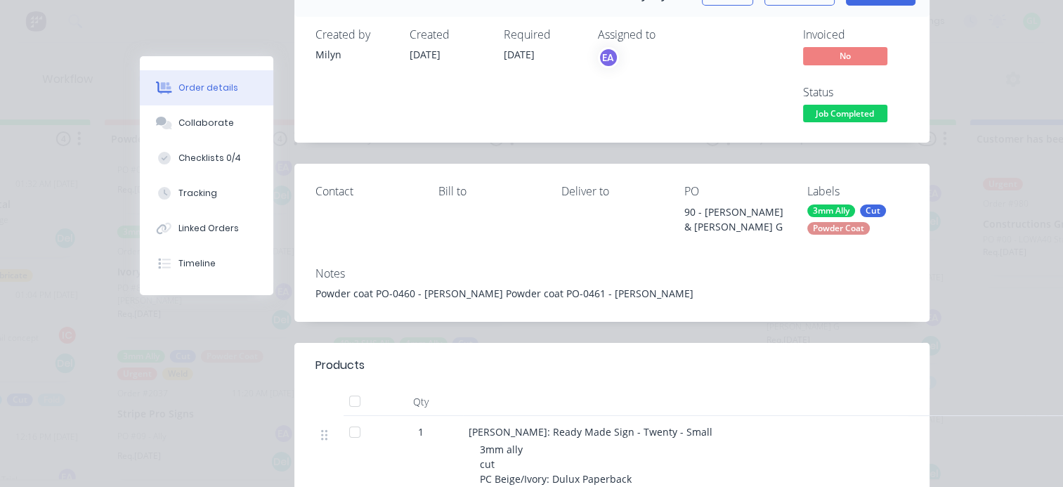
scroll to position [211, 0]
